Goal: Entertainment & Leisure: Consume media (video, audio)

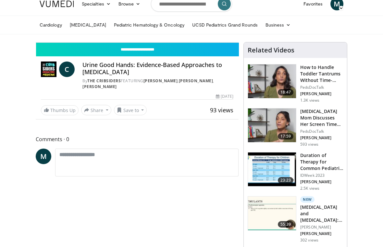
click at [146, 52] on icon "Video Player" at bounding box center [137, 42] width 18 height 18
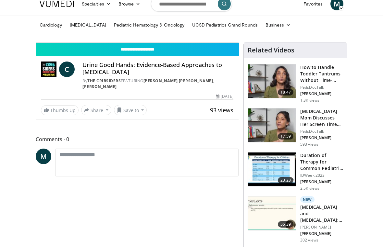
click at [146, 52] on icon "Video Player" at bounding box center [137, 42] width 18 height 18
click at [80, 52] on icon "Video Player" at bounding box center [83, 42] width 18 height 18
click at [84, 52] on icon "Video Player" at bounding box center [83, 42] width 18 height 18
click at [80, 52] on icon "Video Player" at bounding box center [83, 42] width 18 height 18
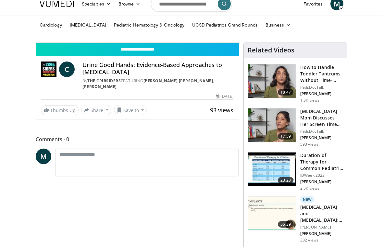
click at [81, 52] on icon "Video Player" at bounding box center [83, 42] width 18 height 18
click at [78, 52] on icon "Video Player" at bounding box center [83, 42] width 18 height 18
click at [89, 52] on icon "Video Player" at bounding box center [83, 42] width 18 height 18
click at [87, 52] on icon "Video Player" at bounding box center [83, 42] width 18 height 18
click at [88, 52] on icon "Video Player" at bounding box center [83, 42] width 18 height 18
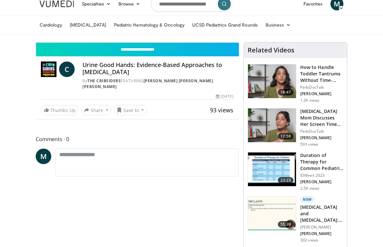
click at [146, 52] on icon "Video Player" at bounding box center [137, 42] width 18 height 18
